Goal: Navigation & Orientation: Find specific page/section

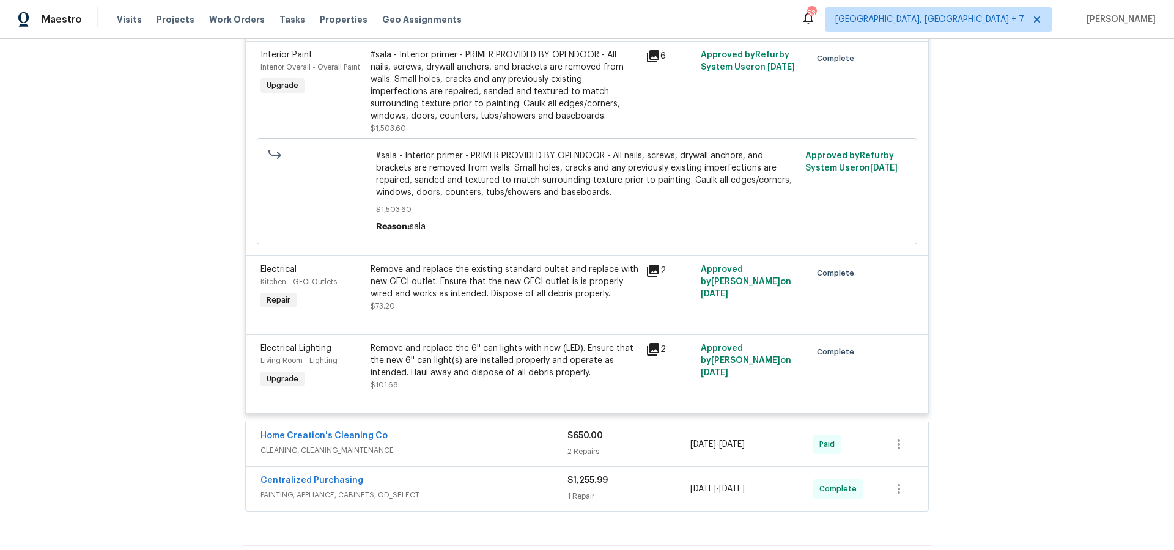
scroll to position [1373, 0]
click at [171, 21] on span "Projects" at bounding box center [176, 19] width 38 height 12
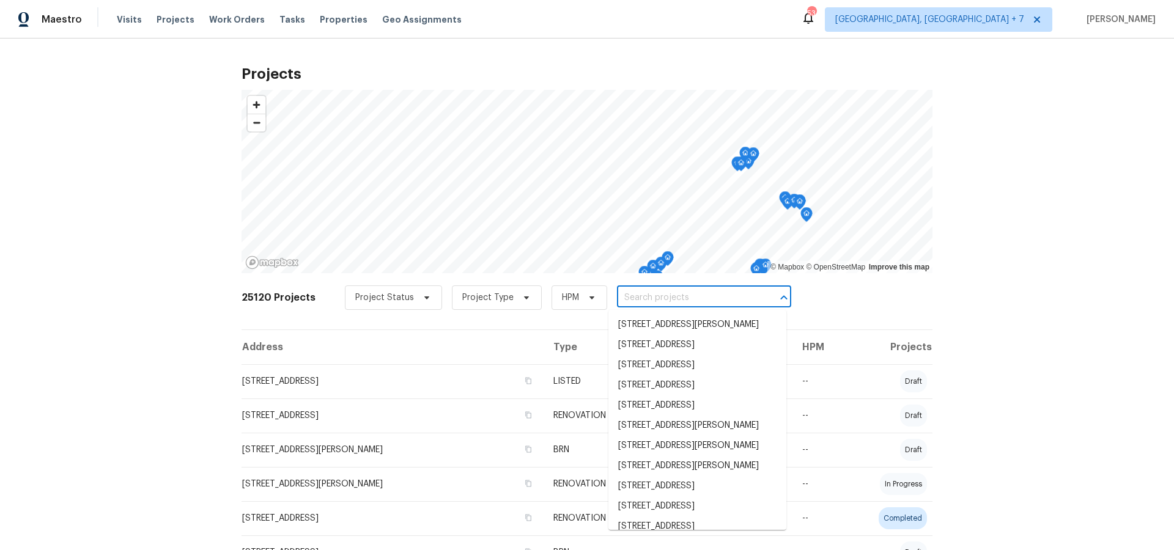
click at [636, 301] on input "text" at bounding box center [687, 298] width 140 height 19
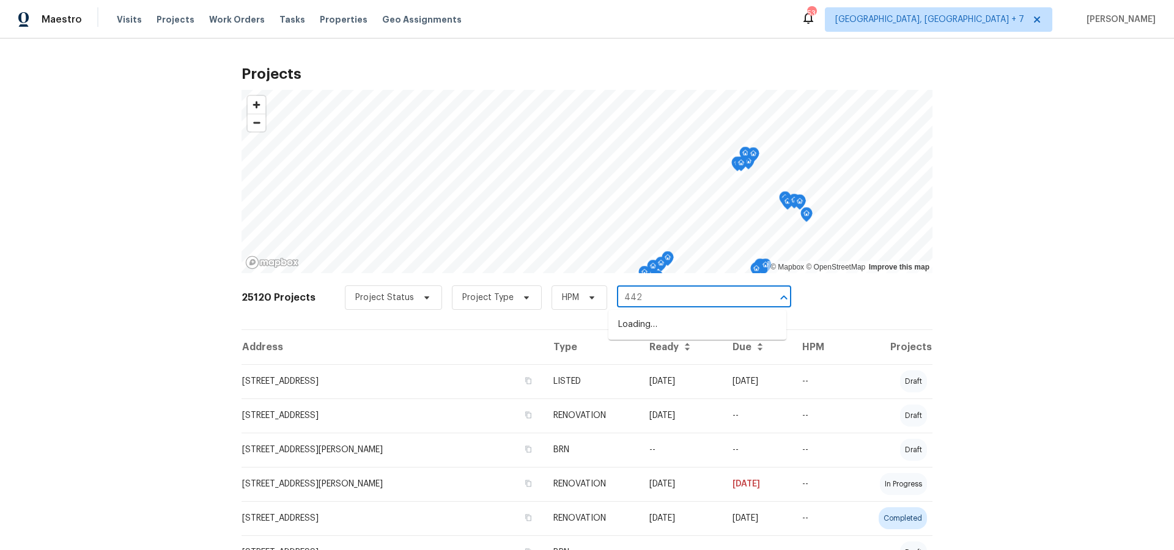
type input "442 o"
click at [669, 320] on li "[STREET_ADDRESS]" at bounding box center [697, 325] width 178 height 20
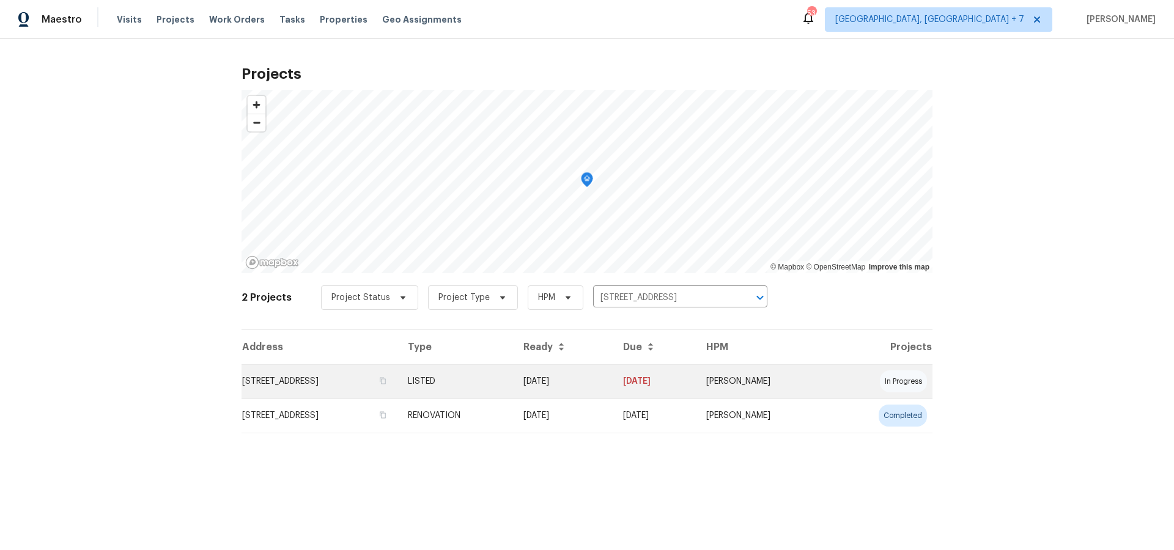
click at [309, 388] on td "[STREET_ADDRESS]" at bounding box center [320, 381] width 157 height 34
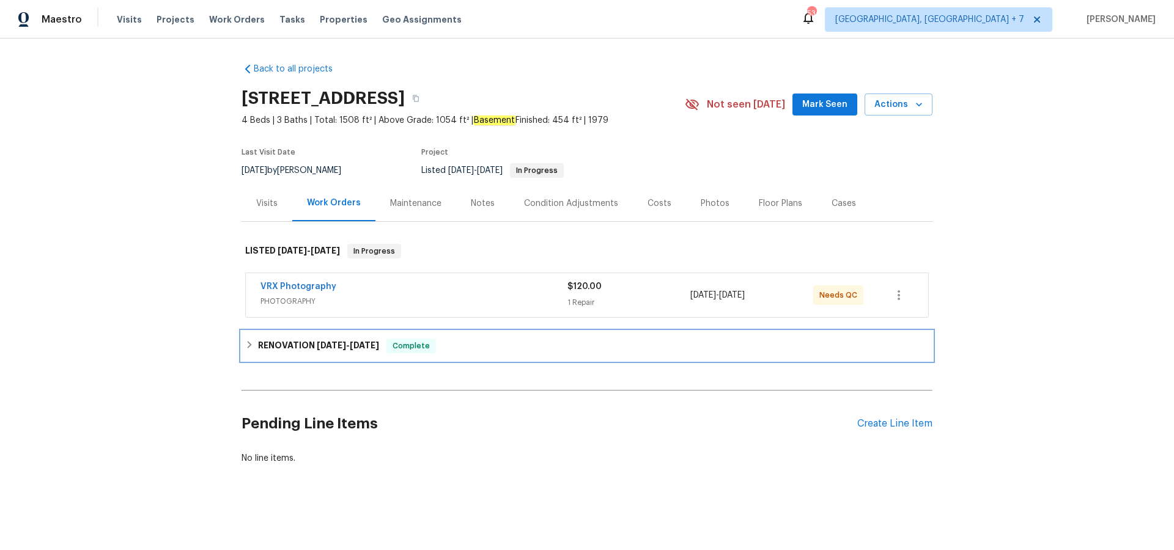
click at [308, 343] on h6 "RENOVATION [DATE] - [DATE]" at bounding box center [318, 346] width 121 height 15
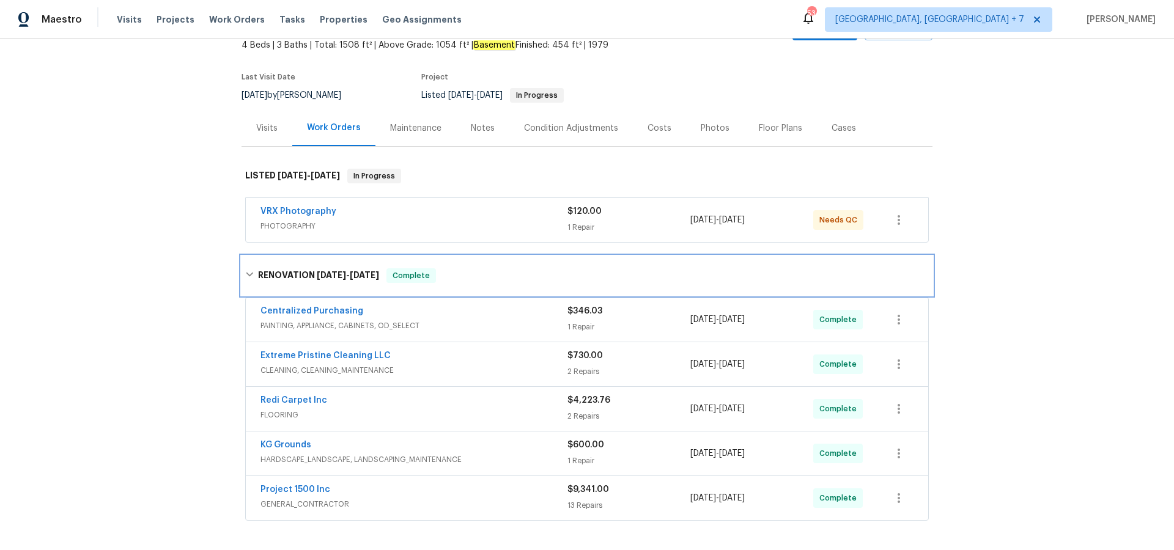
scroll to position [82, 0]
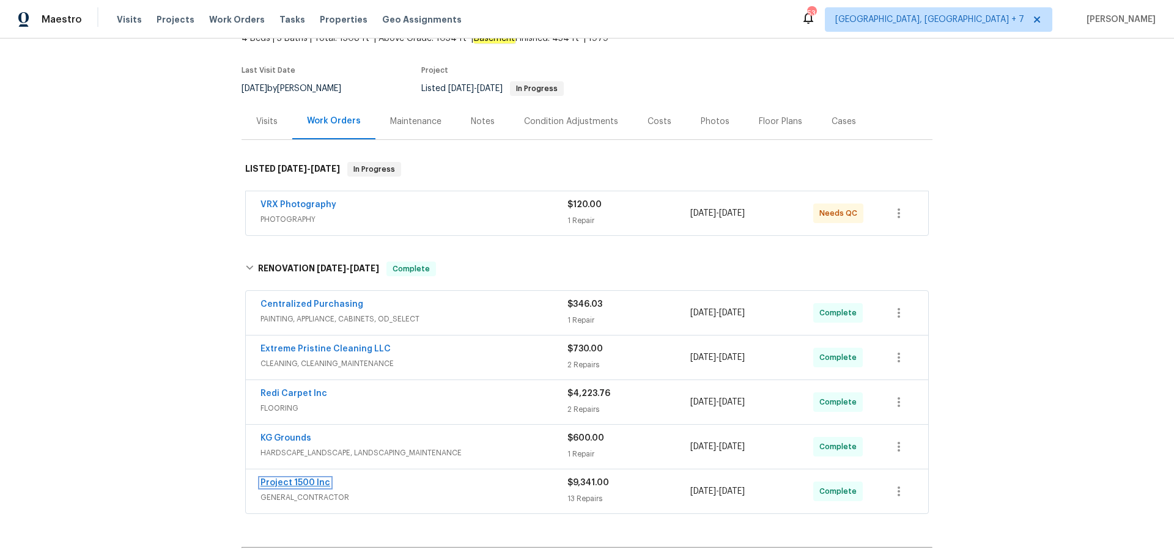
click at [299, 484] on link "Project 1500 Inc" at bounding box center [295, 483] width 70 height 9
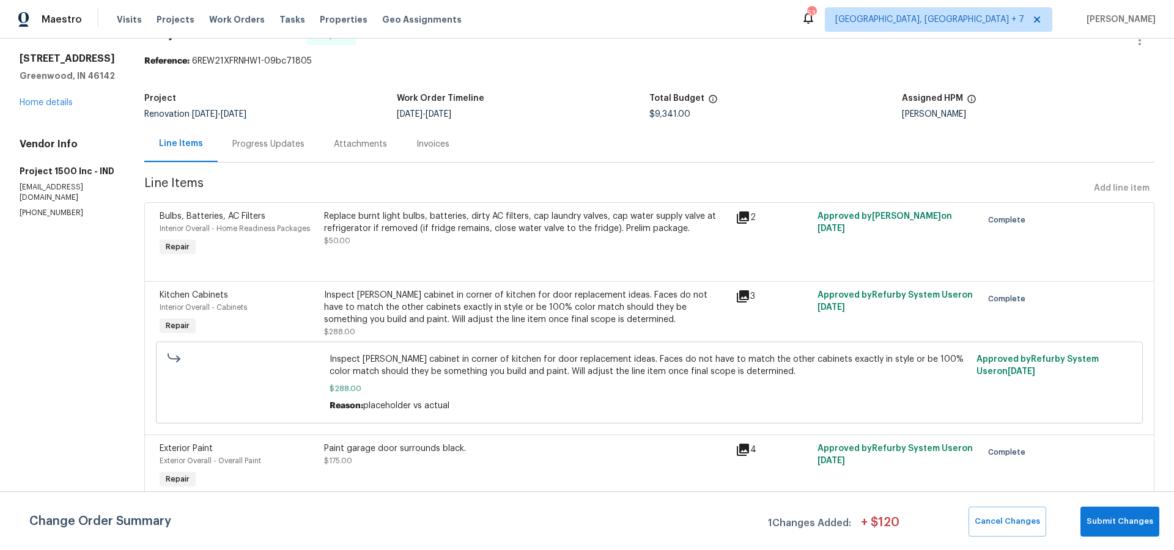
scroll to position [12, 0]
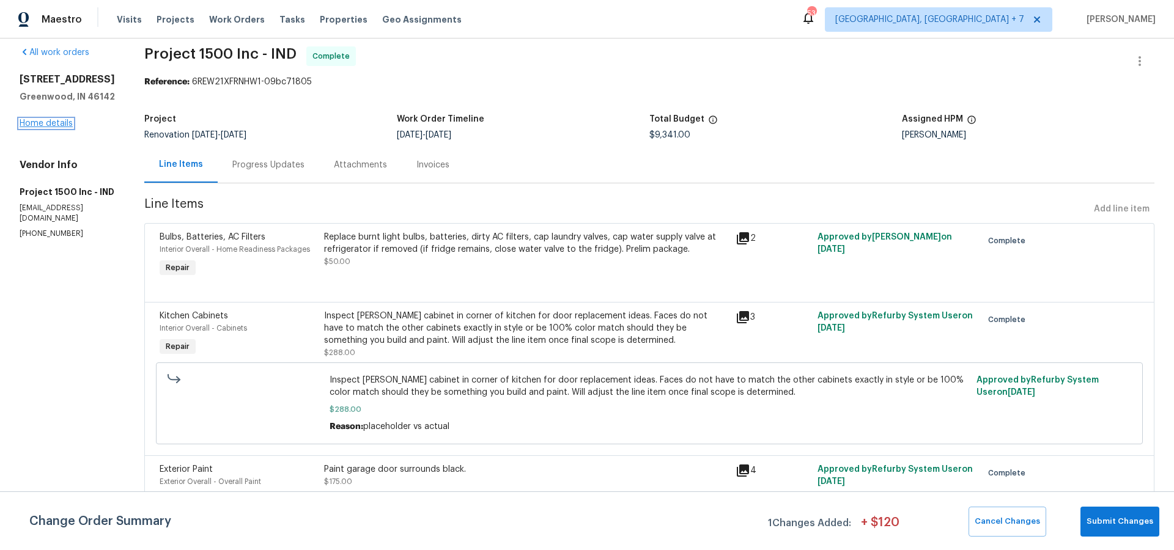
click at [46, 124] on link "Home details" at bounding box center [46, 123] width 53 height 9
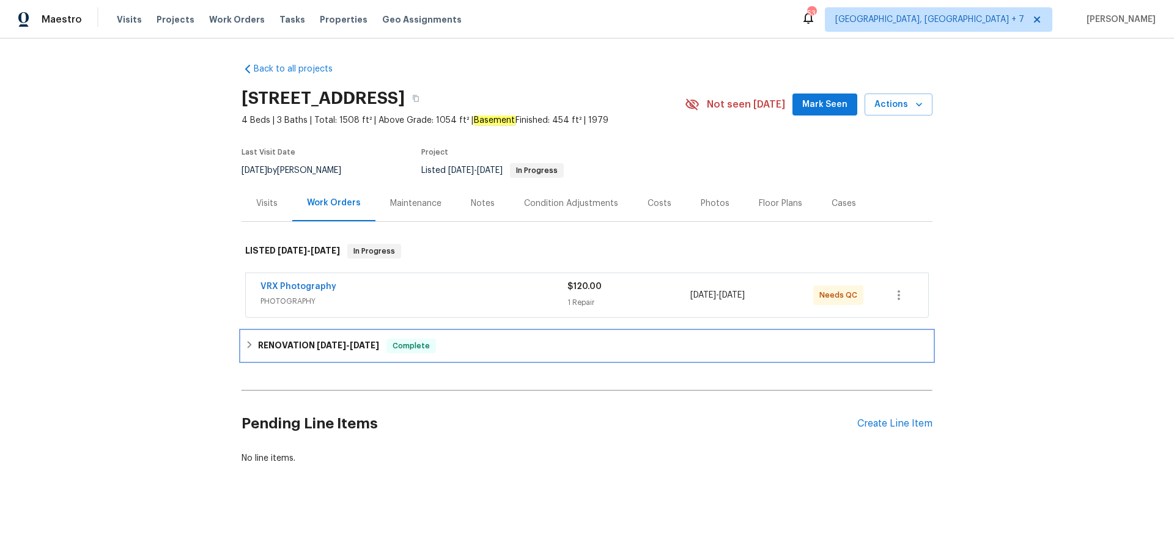
drag, startPoint x: 309, startPoint y: 344, endPoint x: 322, endPoint y: 350, distance: 14.0
click at [309, 344] on h6 "RENOVATION [DATE] - [DATE]" at bounding box center [318, 346] width 121 height 15
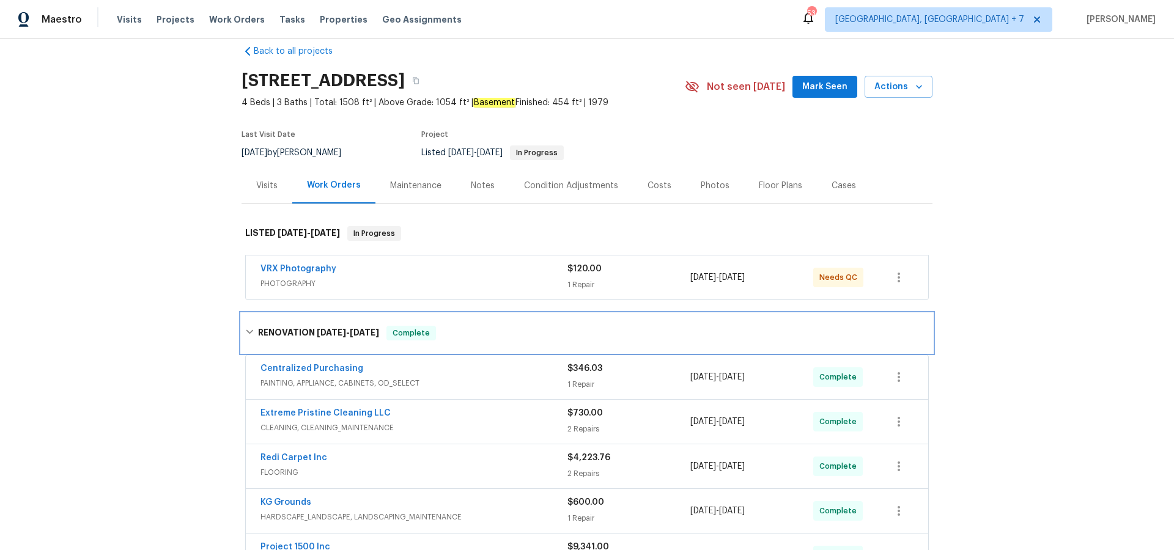
scroll to position [31, 0]
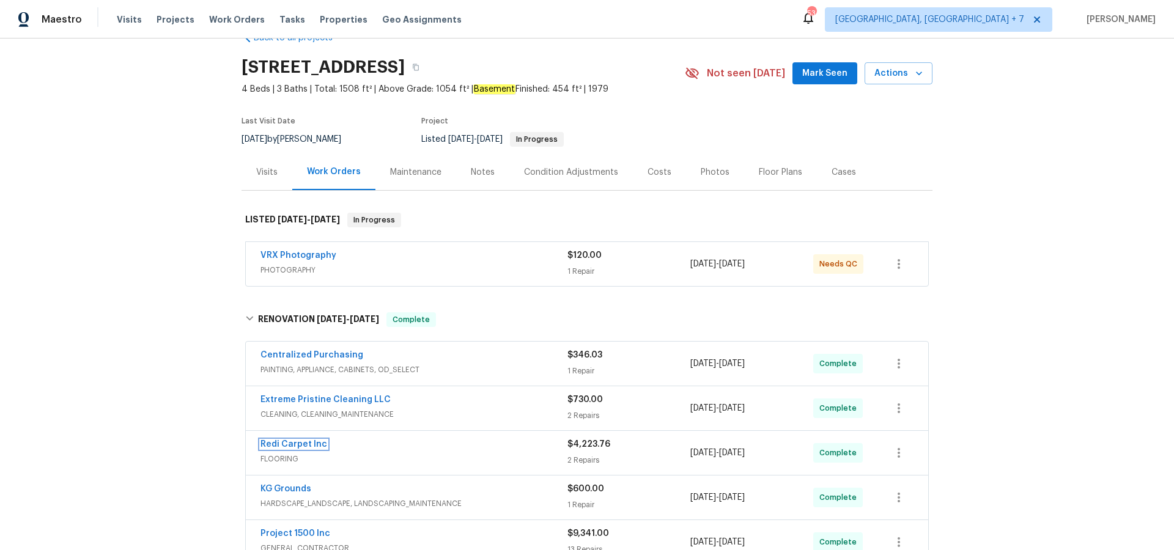
drag, startPoint x: 310, startPoint y: 446, endPoint x: 336, endPoint y: 444, distance: 25.7
click at [310, 446] on link "Redi Carpet Inc" at bounding box center [293, 444] width 67 height 9
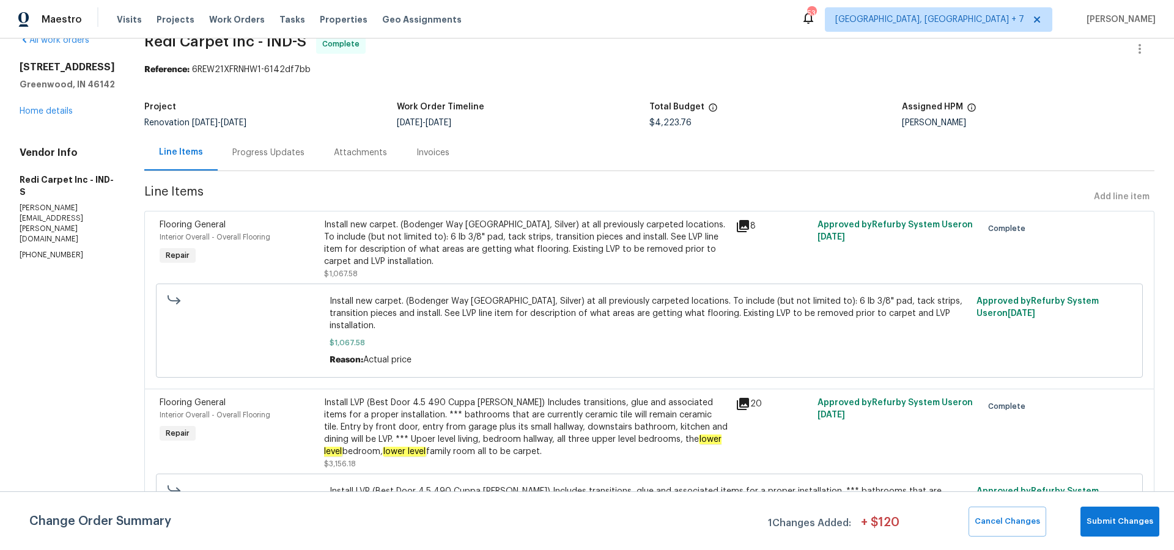
scroll to position [89, 0]
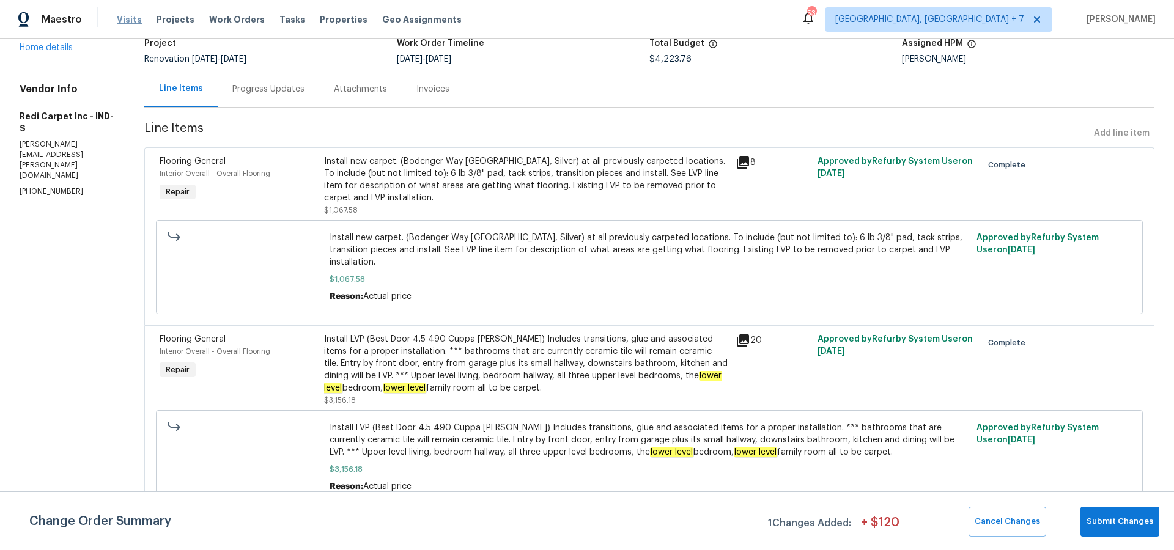
click at [119, 17] on span "Visits" at bounding box center [129, 19] width 25 height 12
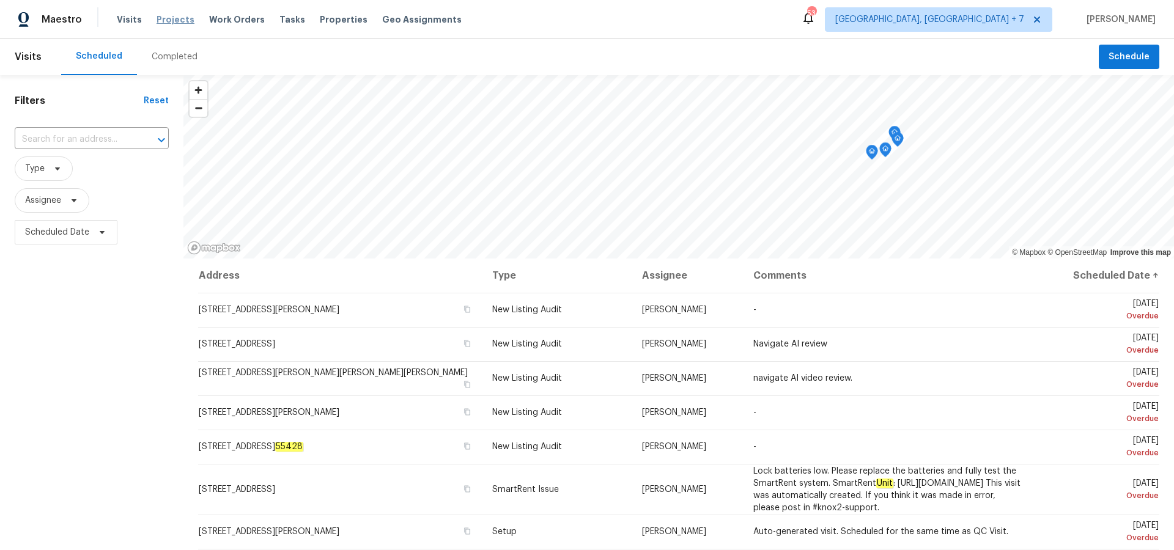
click at [160, 20] on span "Projects" at bounding box center [176, 19] width 38 height 12
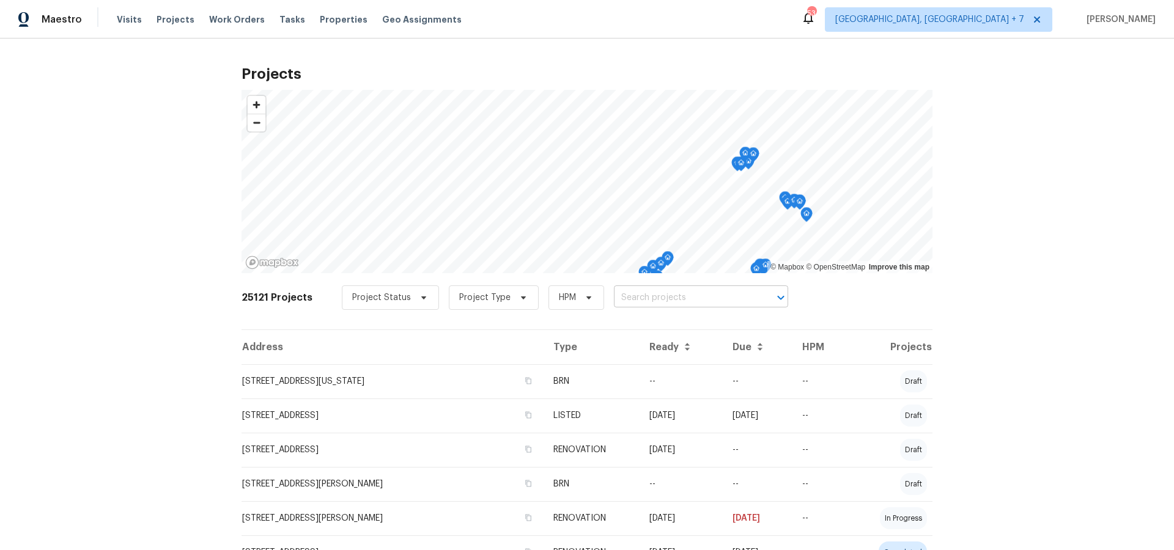
click at [674, 304] on input "text" at bounding box center [684, 298] width 140 height 19
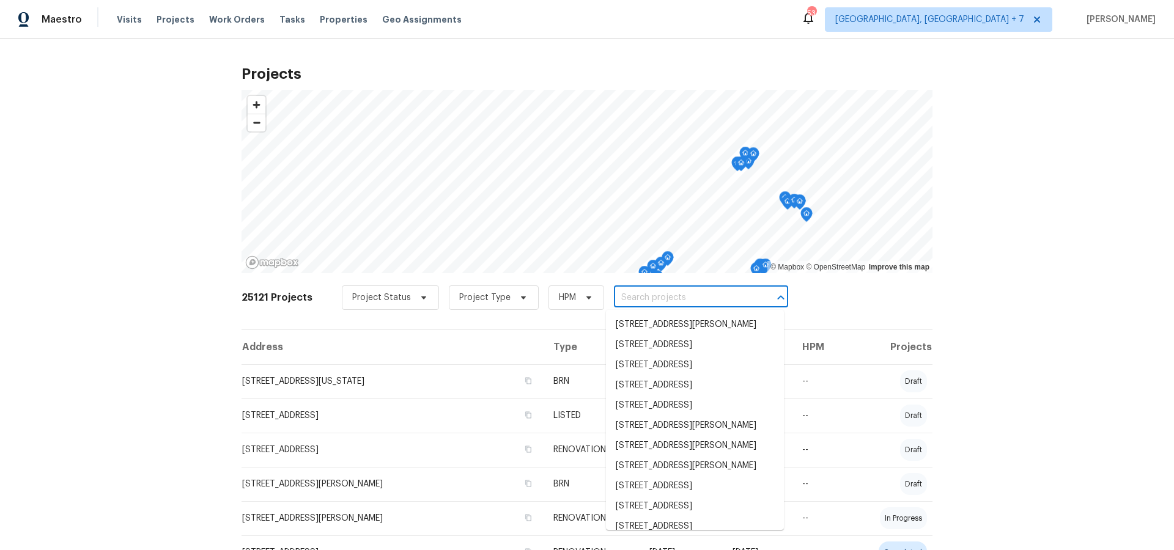
paste input "[STREET_ADDRESS]"
type input "[STREET_ADDRESS]"
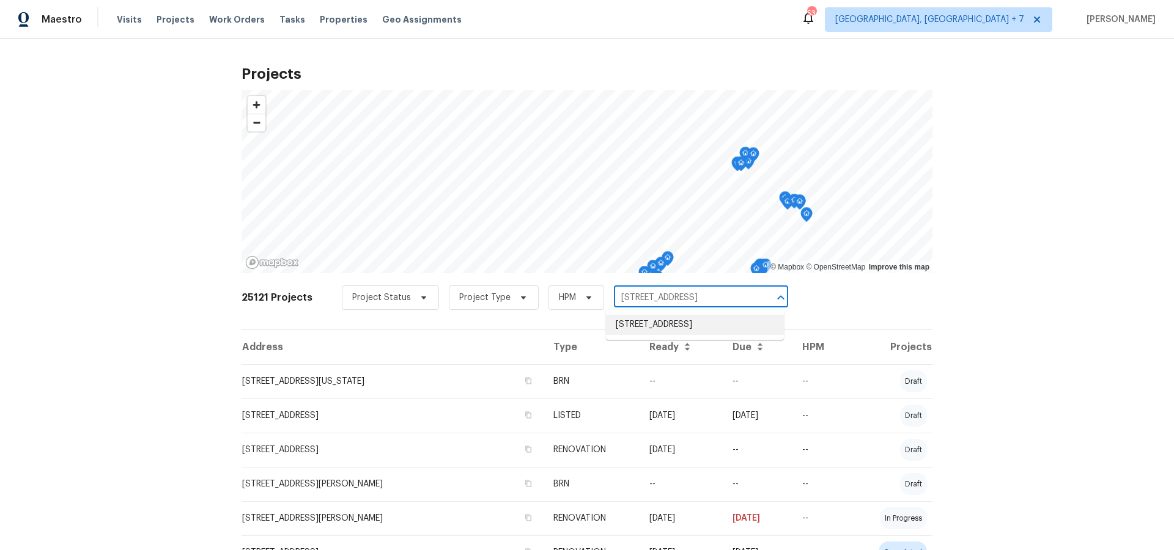
click at [666, 323] on li "[STREET_ADDRESS]" at bounding box center [695, 325] width 178 height 20
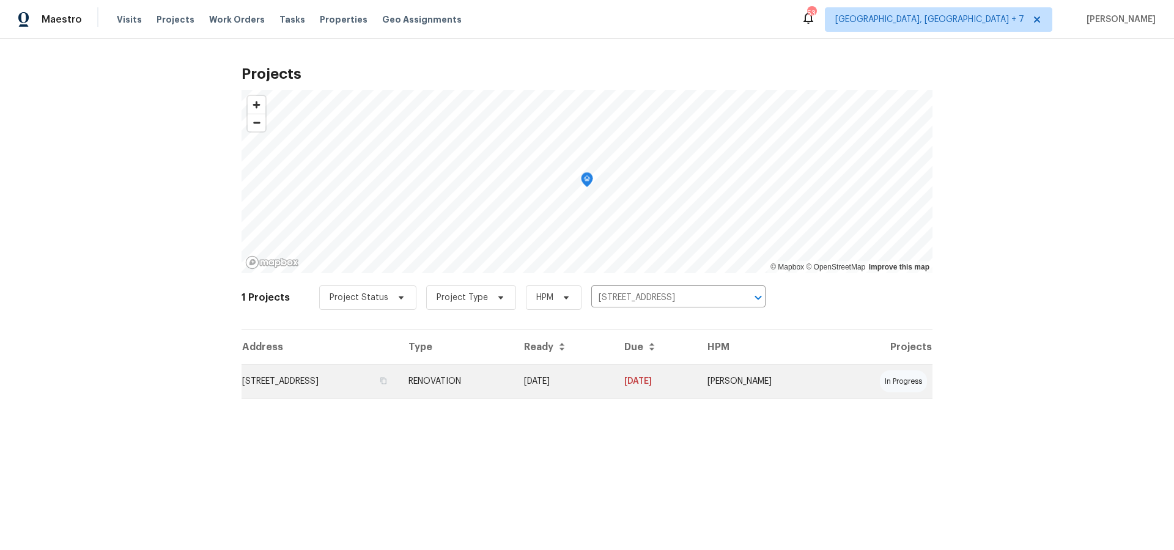
click at [348, 376] on td "[STREET_ADDRESS]" at bounding box center [320, 381] width 157 height 34
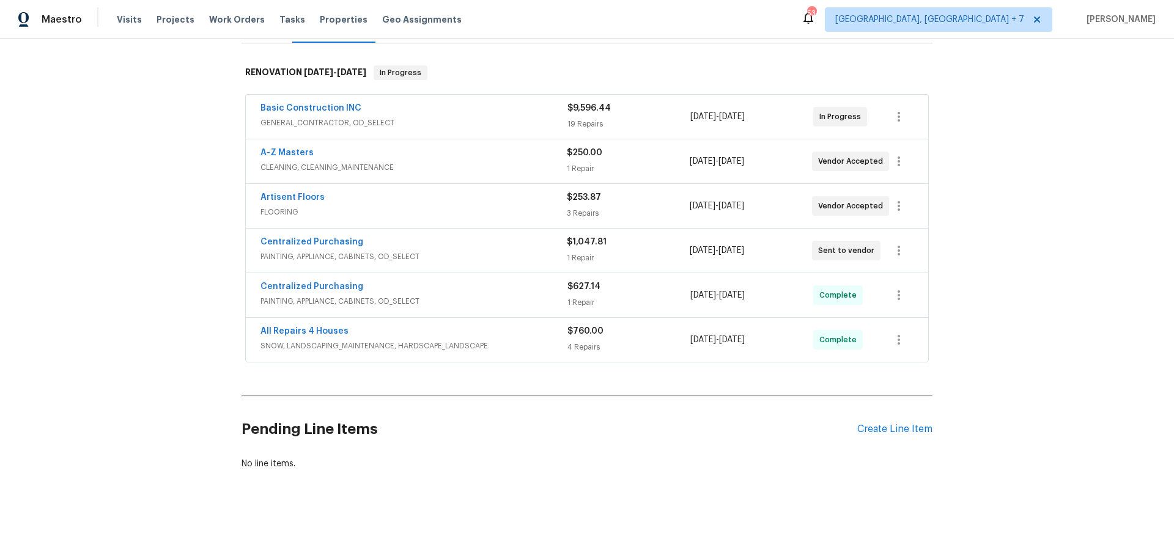
scroll to position [182, 0]
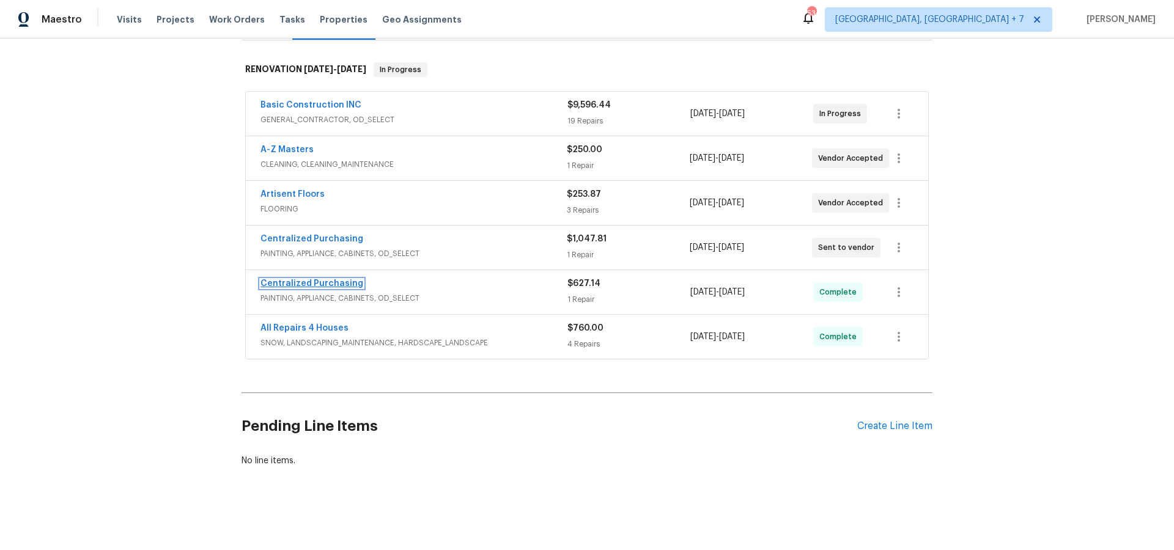
click at [278, 281] on link "Centralized Purchasing" at bounding box center [311, 283] width 103 height 9
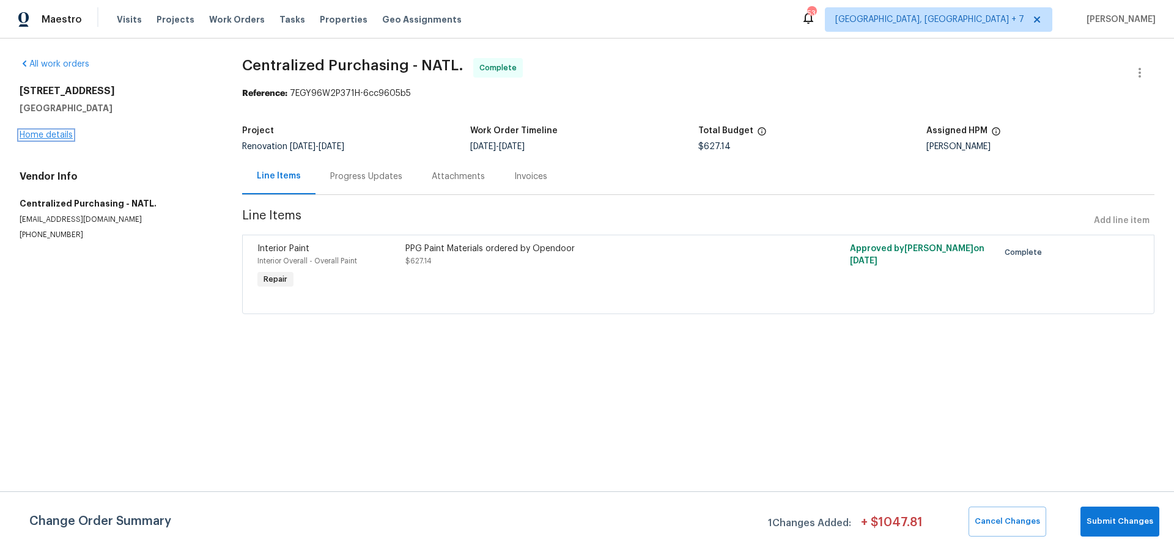
click at [57, 133] on link "Home details" at bounding box center [46, 135] width 53 height 9
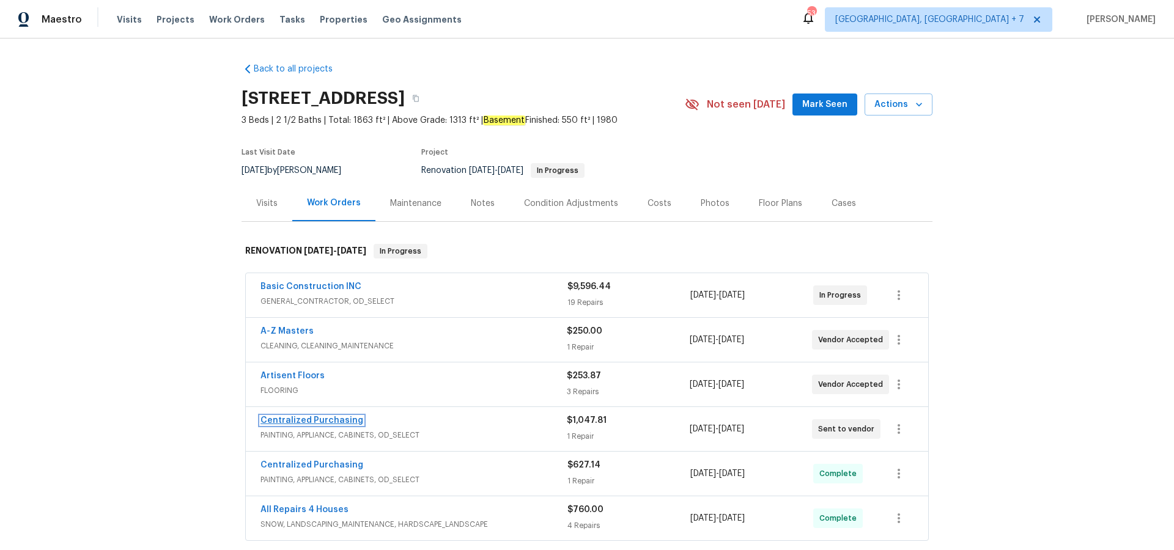
click at [326, 418] on link "Centralized Purchasing" at bounding box center [311, 420] width 103 height 9
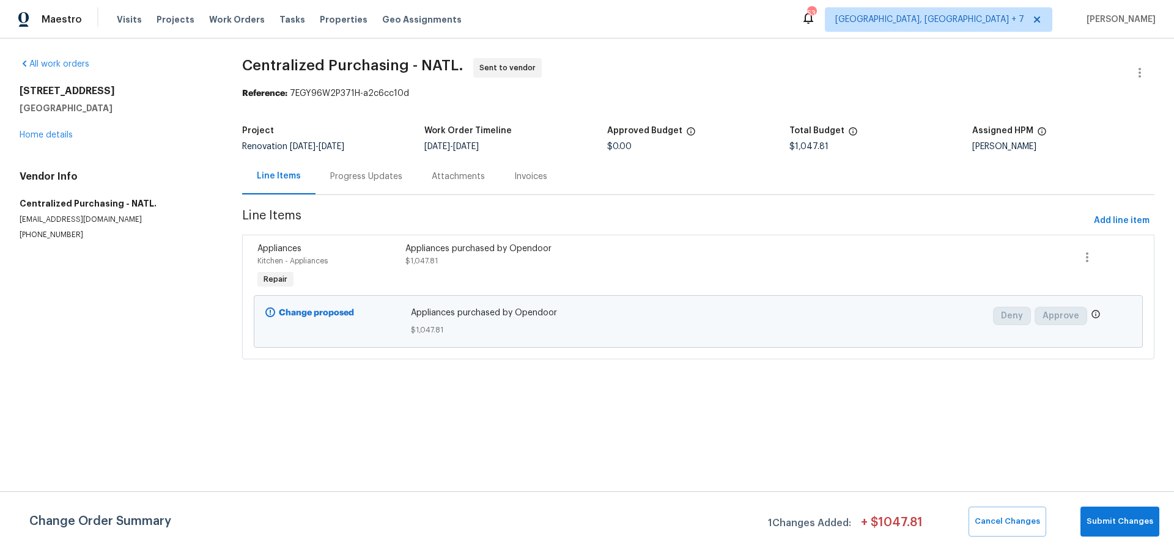
click at [463, 250] on div "Appliances purchased by Opendoor" at bounding box center [586, 249] width 363 height 12
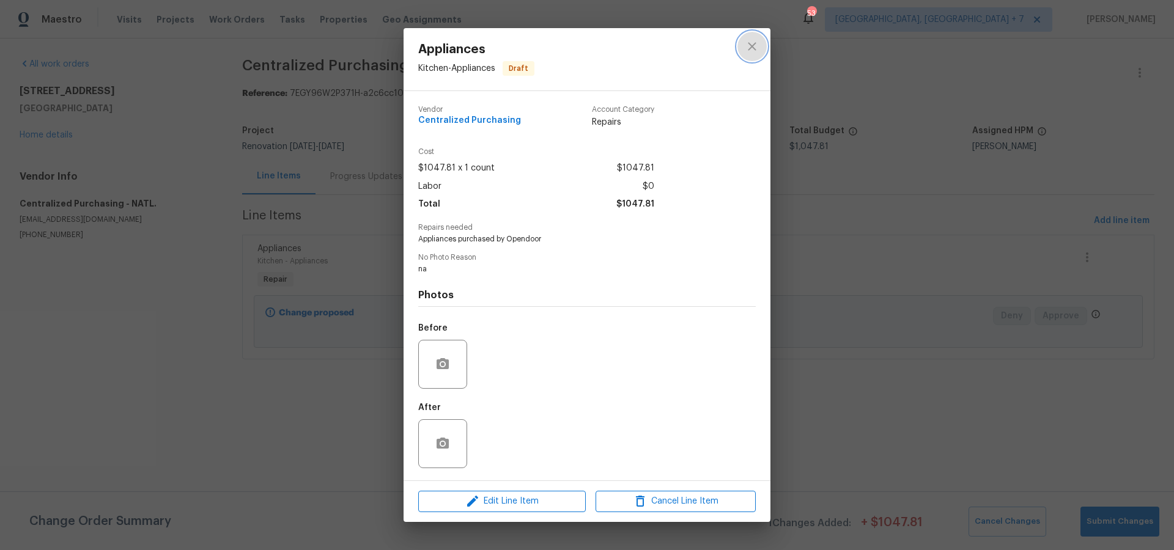
click at [753, 44] on icon "close" at bounding box center [752, 47] width 8 height 8
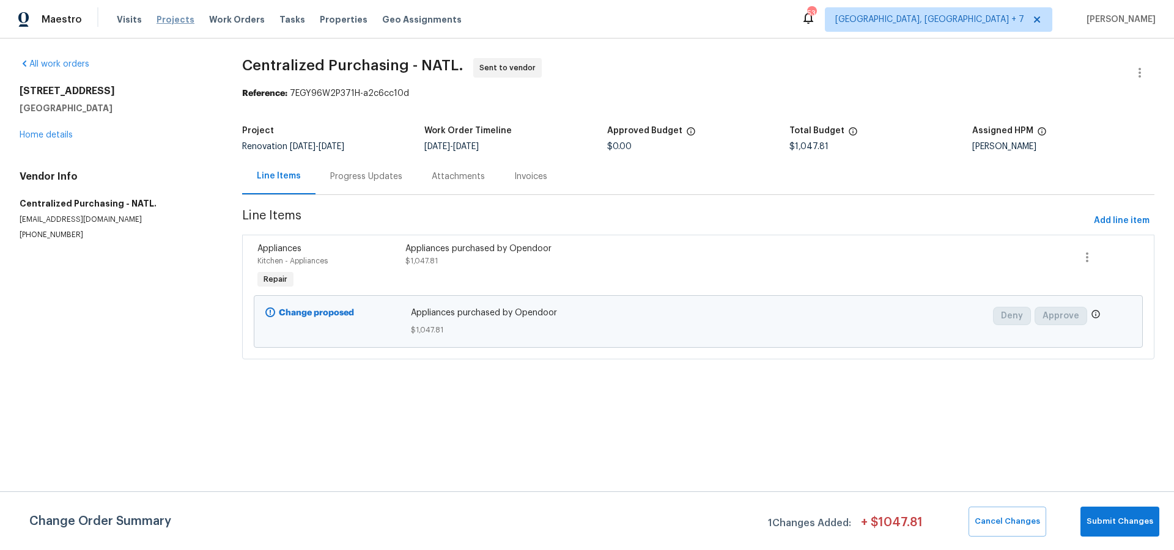
click at [172, 19] on span "Projects" at bounding box center [176, 19] width 38 height 12
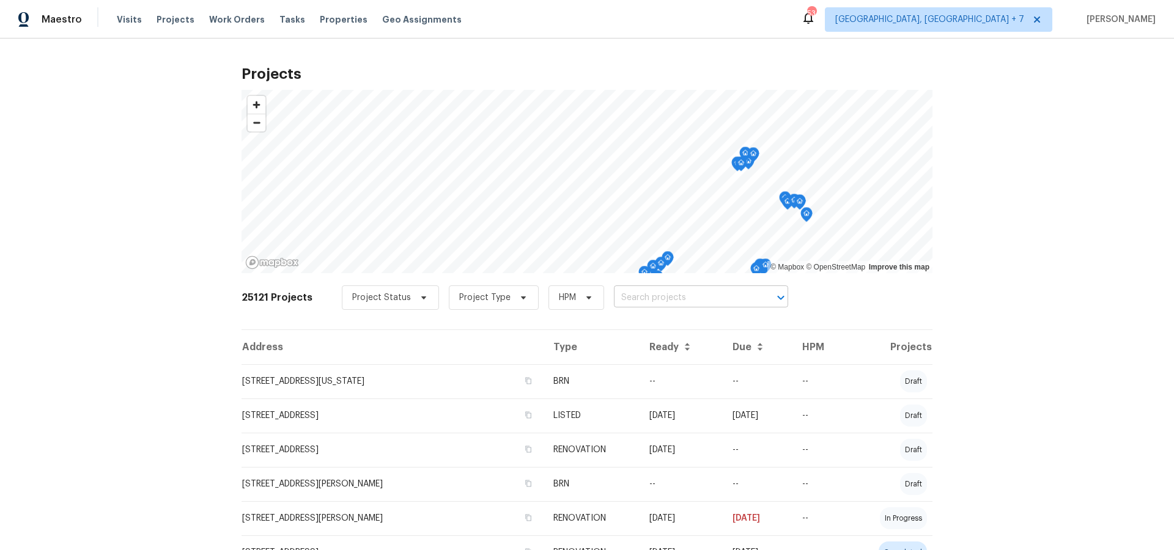
click at [639, 300] on input "text" at bounding box center [684, 298] width 140 height 19
type input "7795"
click at [687, 323] on li "[STREET_ADDRESS][PERSON_NAME]" at bounding box center [695, 325] width 178 height 20
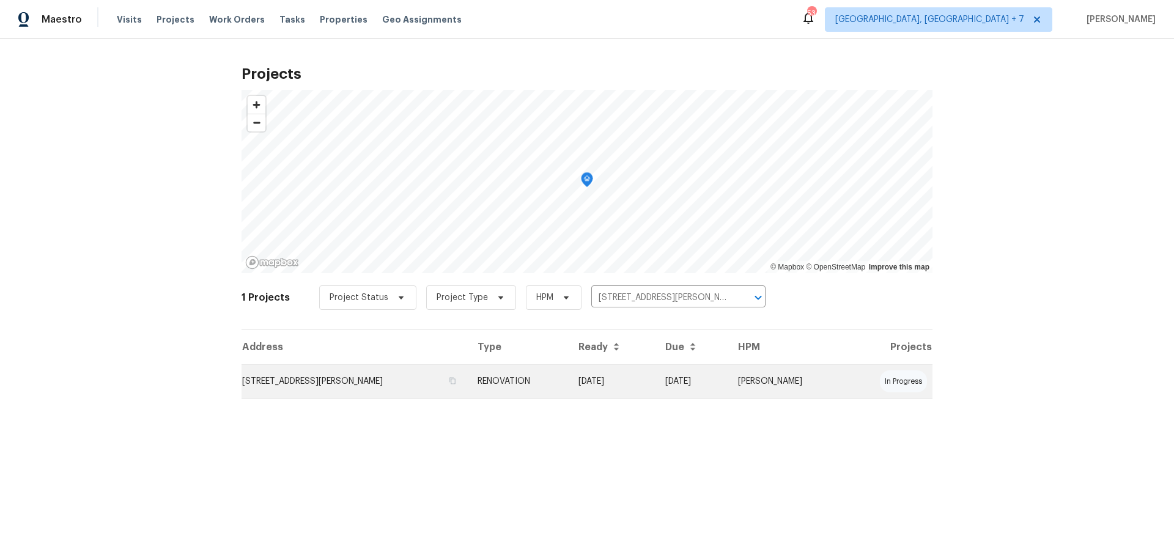
click at [308, 374] on td "[STREET_ADDRESS][PERSON_NAME]" at bounding box center [355, 381] width 226 height 34
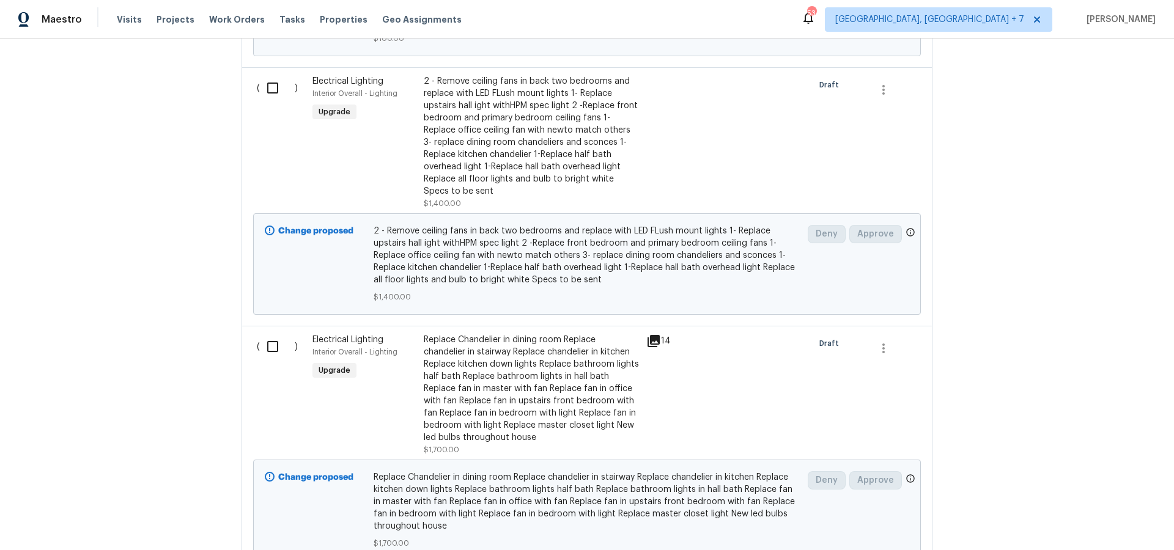
scroll to position [907, 0]
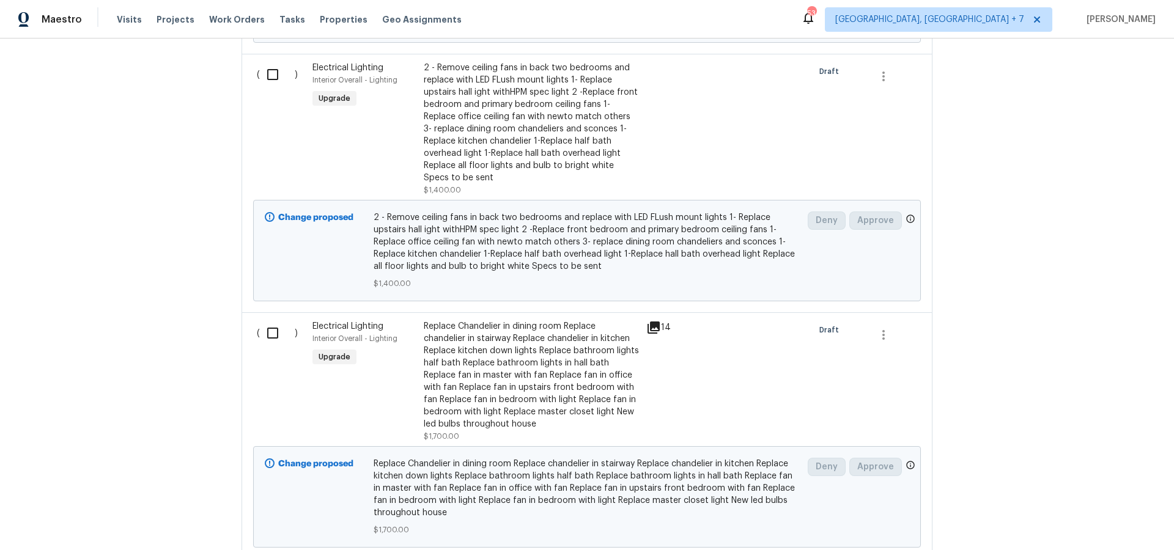
click at [655, 328] on icon at bounding box center [653, 327] width 15 height 15
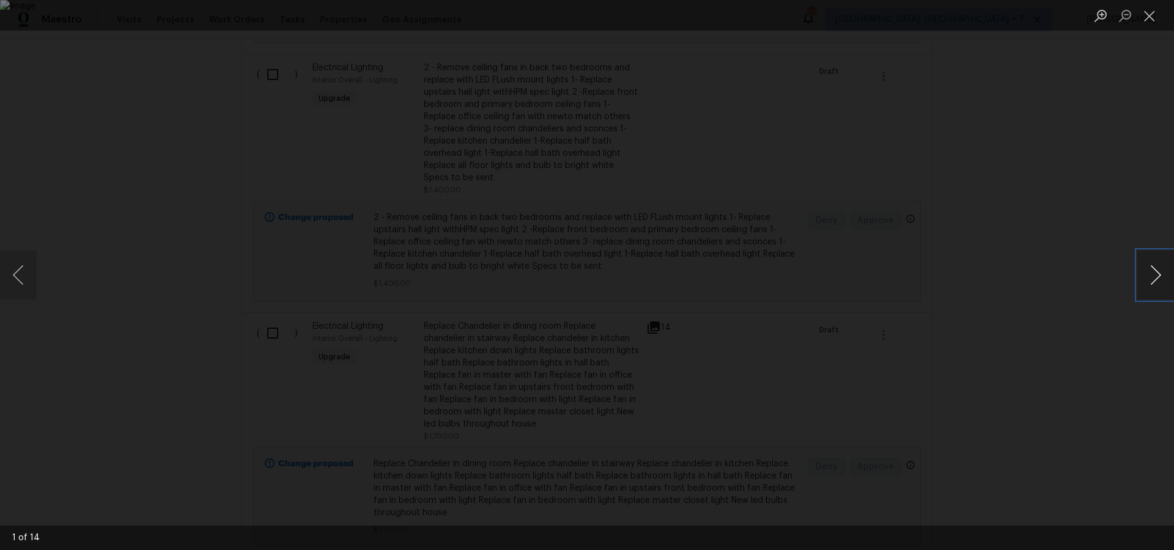
click at [1158, 273] on button "Next image" at bounding box center [1155, 275] width 37 height 49
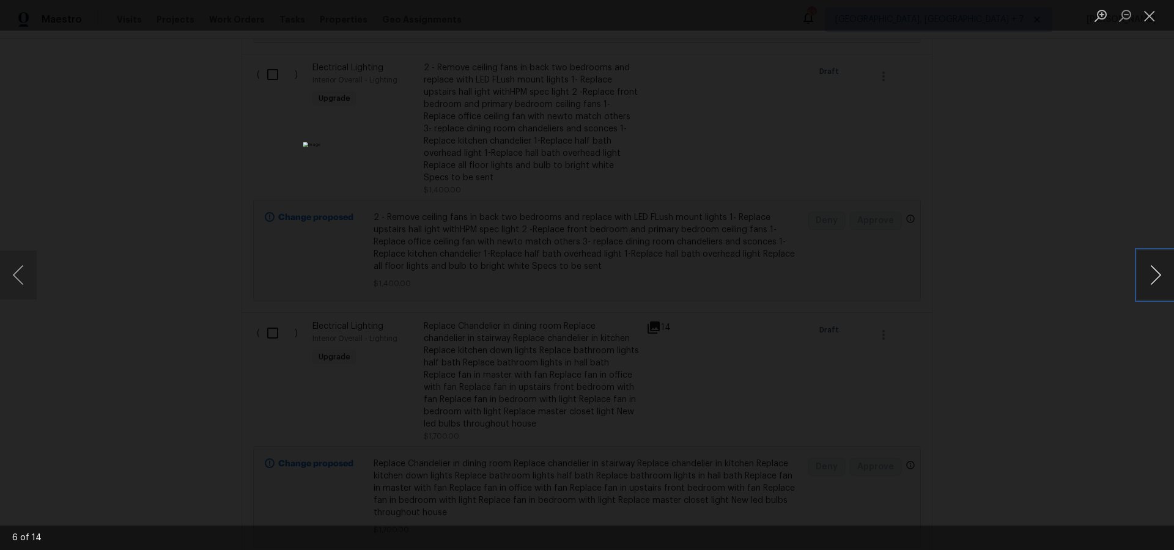
click at [1158, 273] on button "Next image" at bounding box center [1155, 275] width 37 height 49
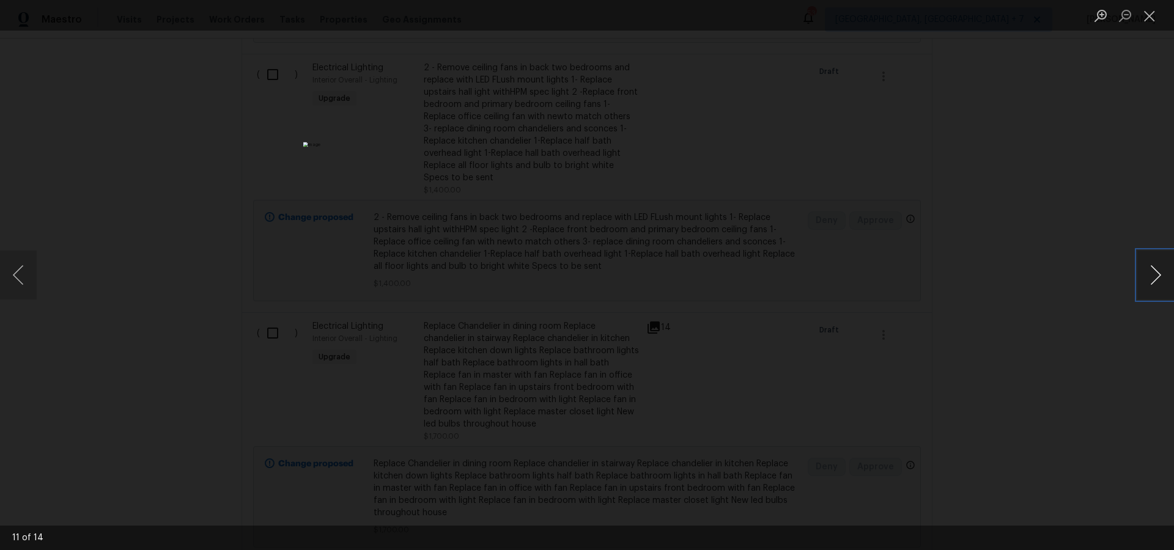
click at [1158, 273] on button "Next image" at bounding box center [1155, 275] width 37 height 49
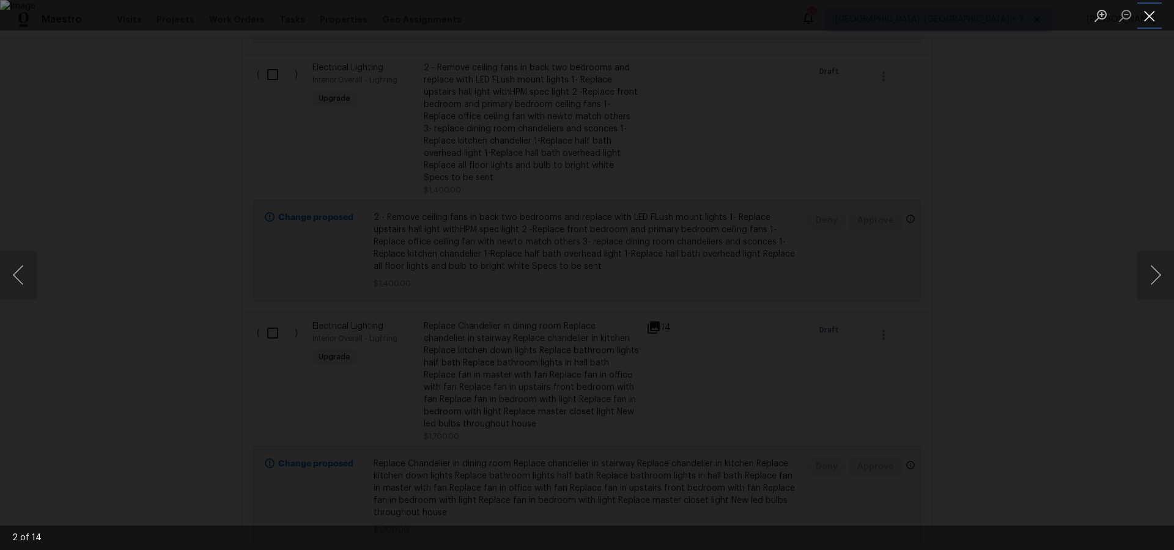
click at [1147, 15] on button "Close lightbox" at bounding box center [1149, 15] width 24 height 21
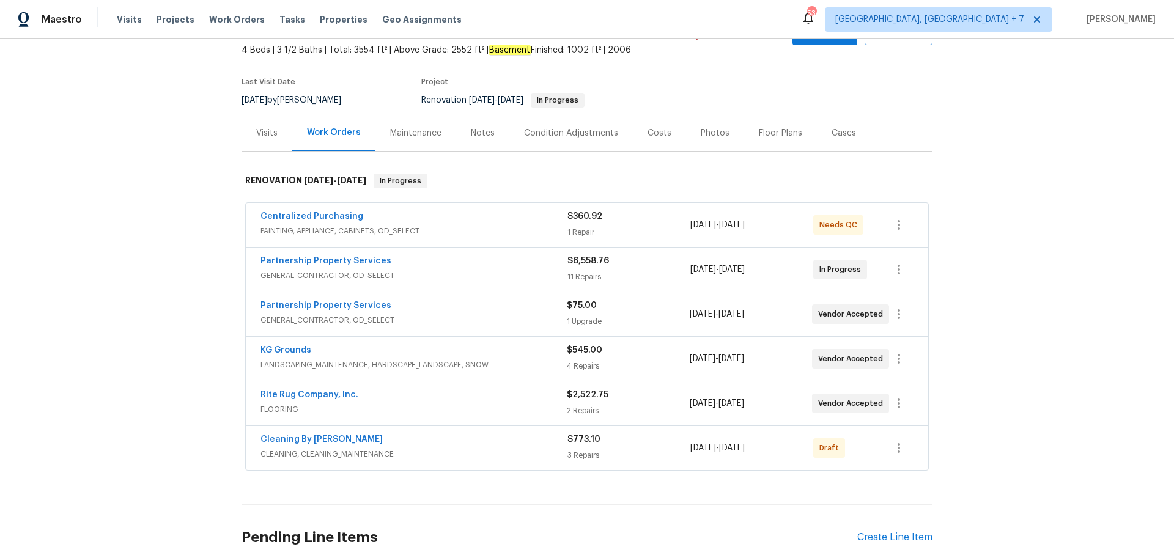
scroll to position [73, 0]
